Goal: Find specific page/section: Find specific page/section

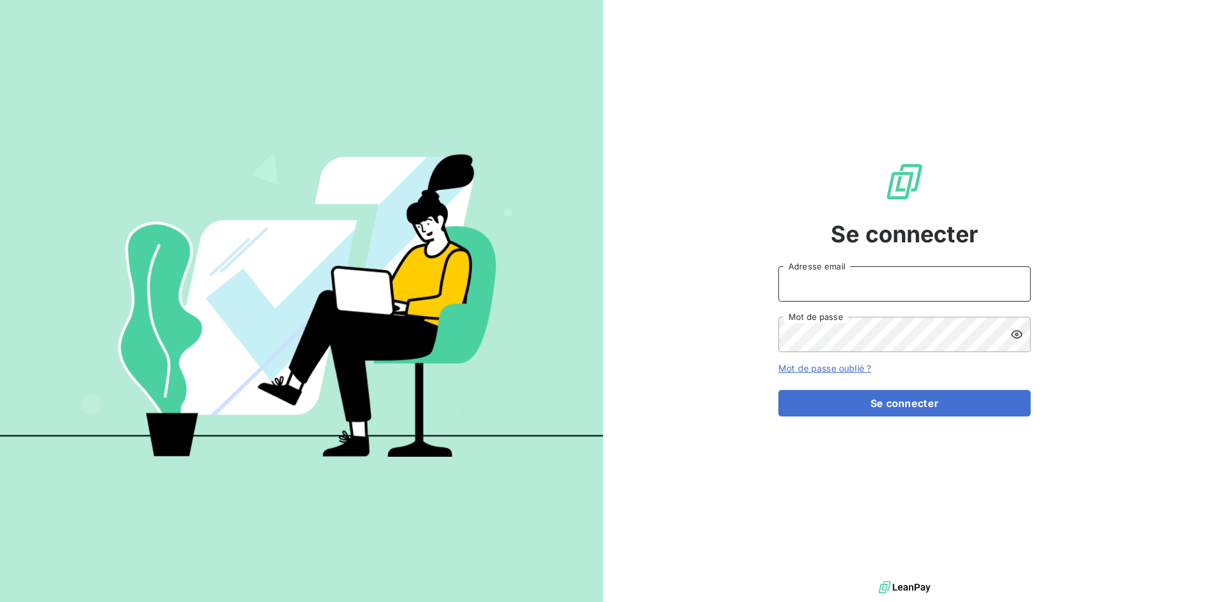
drag, startPoint x: 805, startPoint y: 282, endPoint x: 813, endPoint y: 296, distance: 16.7
click at [805, 283] on input "Adresse email" at bounding box center [904, 283] width 252 height 35
type input "[EMAIL_ADDRESS][DOMAIN_NAME]"
click at [778, 390] on button "Se connecter" at bounding box center [904, 403] width 252 height 26
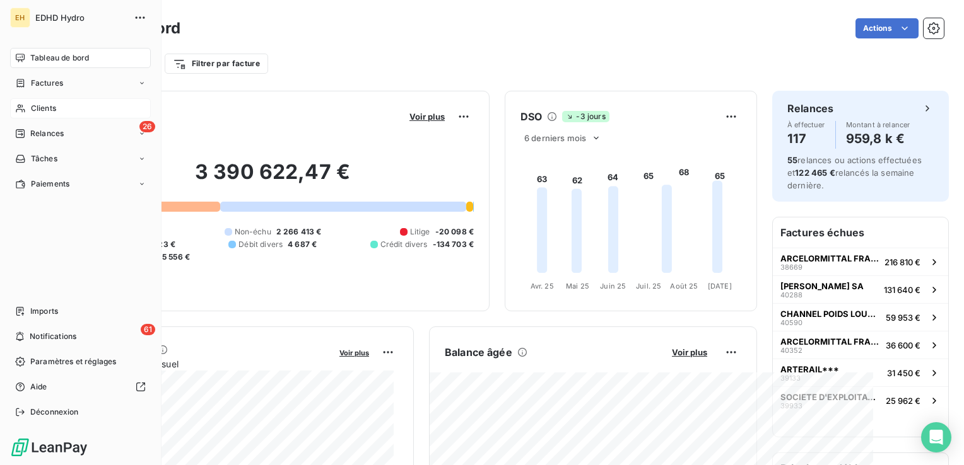
click at [40, 105] on span "Clients" at bounding box center [43, 108] width 25 height 11
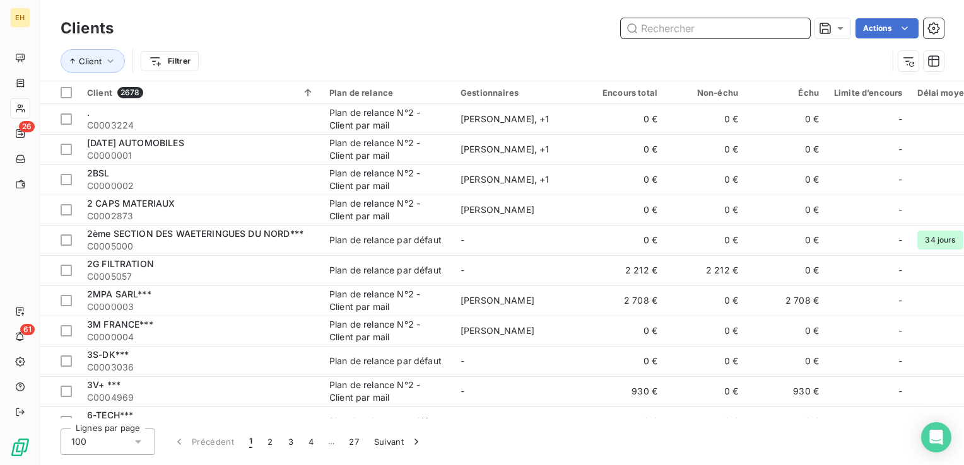
click at [662, 35] on input "text" at bounding box center [715, 28] width 189 height 20
type input "c"
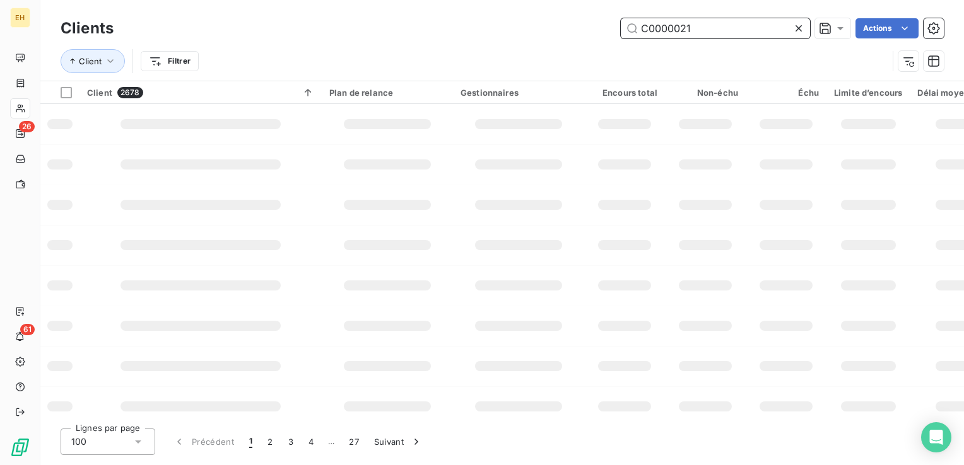
type input "C0000021"
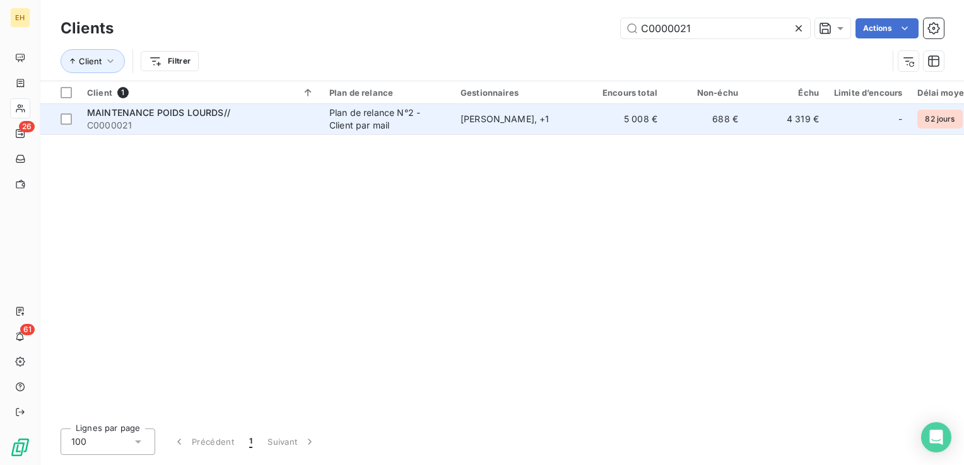
click at [510, 124] on div "[PERSON_NAME] , + 1" at bounding box center [518, 119] width 116 height 13
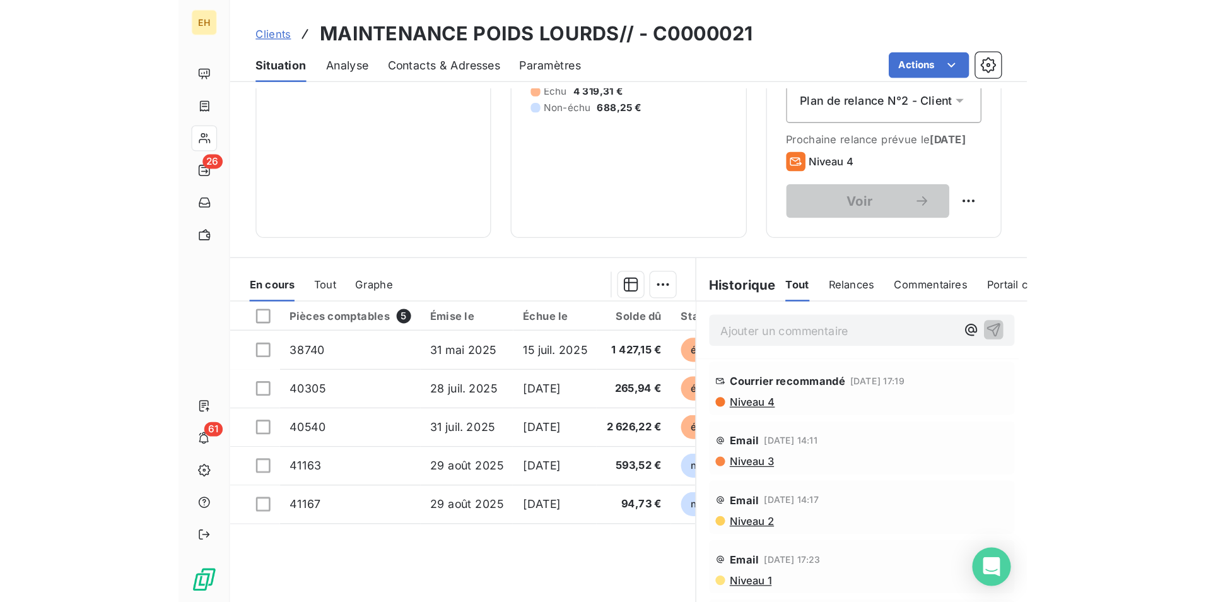
scroll to position [58, 0]
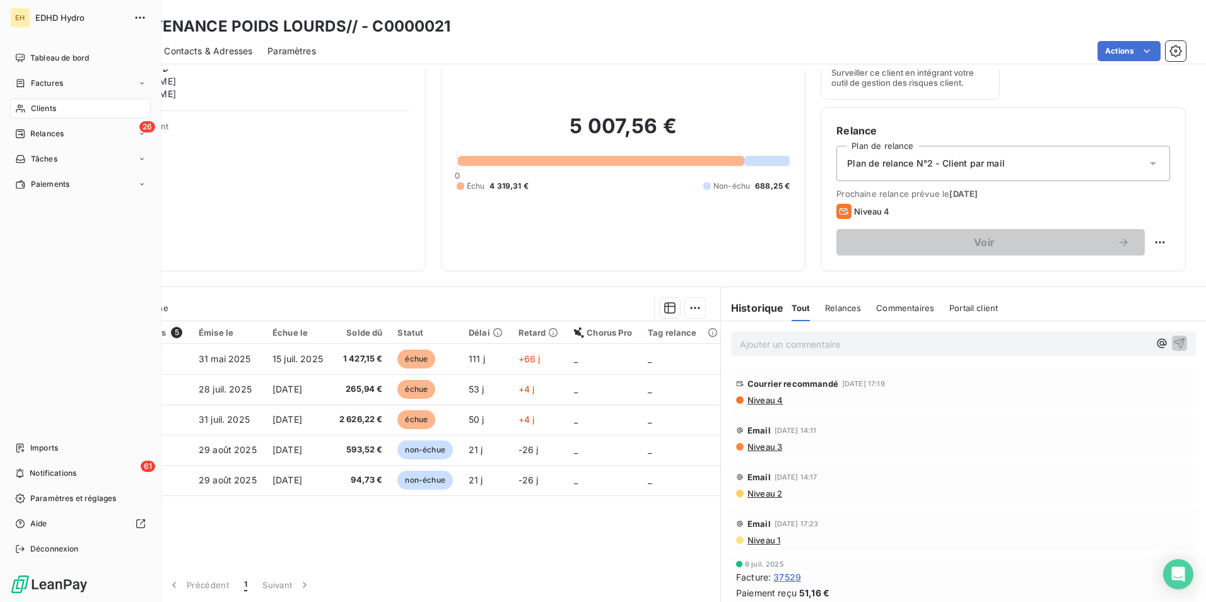
click at [37, 105] on span "Clients" at bounding box center [43, 108] width 25 height 11
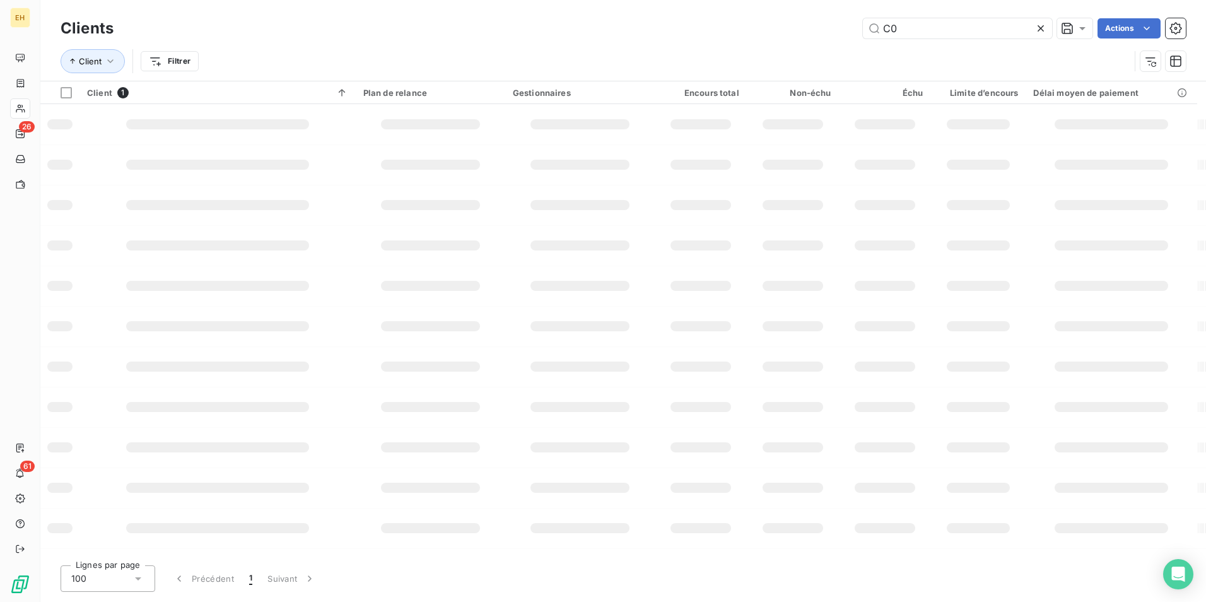
type input "C"
type input "CEDRE"
